Goal: Information Seeking & Learning: Learn about a topic

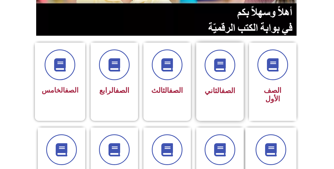
scroll to position [211, 0]
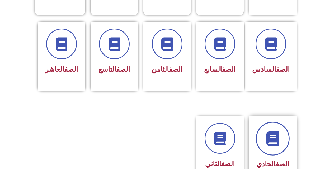
click at [273, 121] on link at bounding box center [273, 138] width 34 height 34
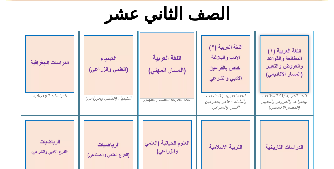
scroll to position [132, 0]
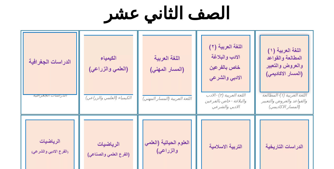
click at [61, 53] on img at bounding box center [50, 63] width 54 height 63
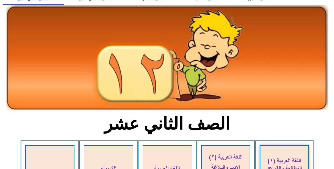
scroll to position [0, 0]
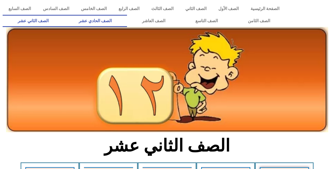
click at [118, 25] on link "الصف الحادي عشر" at bounding box center [95, 21] width 63 height 12
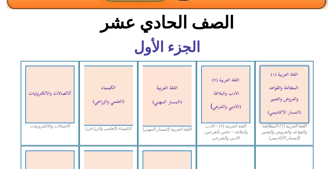
scroll to position [158, 0]
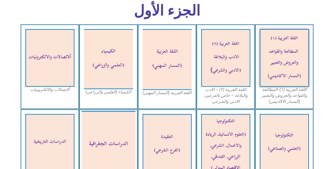
click at [121, 134] on img at bounding box center [108, 145] width 54 height 68
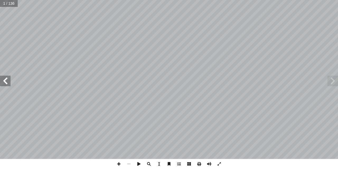
click at [6, 85] on span at bounding box center [5, 80] width 11 height 11
click at [7, 85] on span at bounding box center [5, 80] width 11 height 11
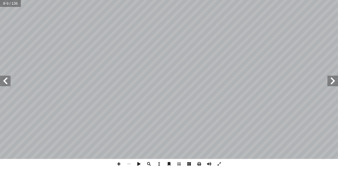
click at [7, 85] on span at bounding box center [5, 80] width 11 height 11
click at [329, 85] on span at bounding box center [332, 80] width 11 height 11
click at [8, 80] on span at bounding box center [5, 80] width 11 height 11
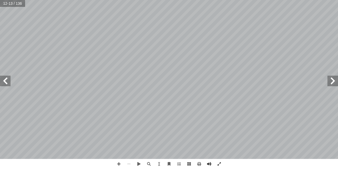
click at [338, 85] on div "8 رس ّ الد اني ّ الث قسام علم الجغرافيا وفروعها أ ا ن يكونوا قادرين على: أ ا رس…" at bounding box center [169, 79] width 338 height 159
click at [7, 83] on span at bounding box center [5, 80] width 11 height 11
click at [221, 163] on span at bounding box center [219, 164] width 10 height 10
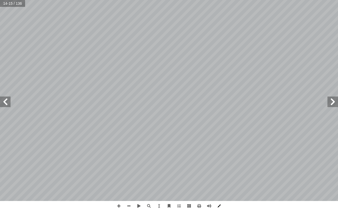
click at [218, 168] on span at bounding box center [219, 206] width 10 height 10
